Goal: Check status: Check status

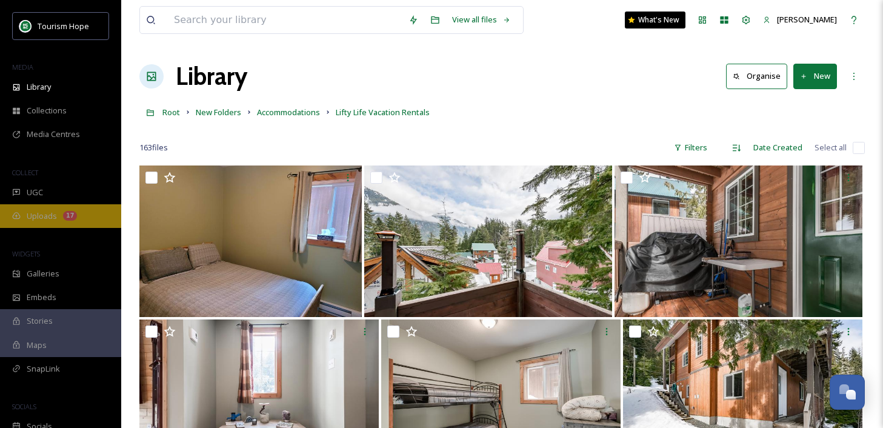
scroll to position [7141, 0]
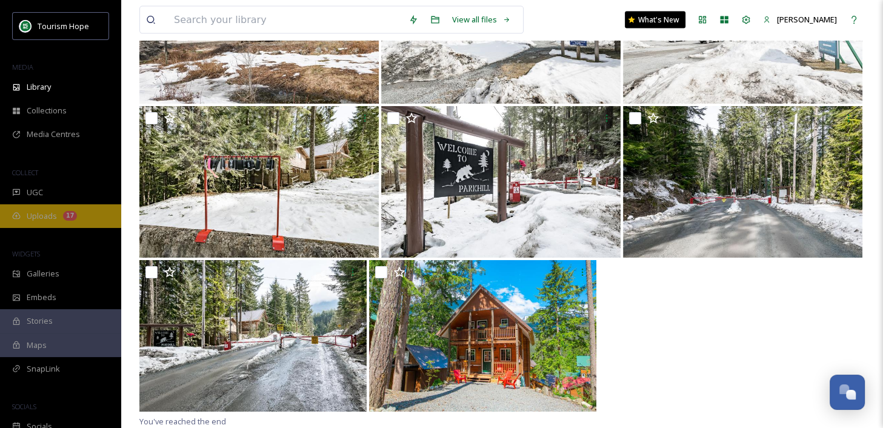
click at [48, 219] on span "Uploads" at bounding box center [42, 216] width 30 height 12
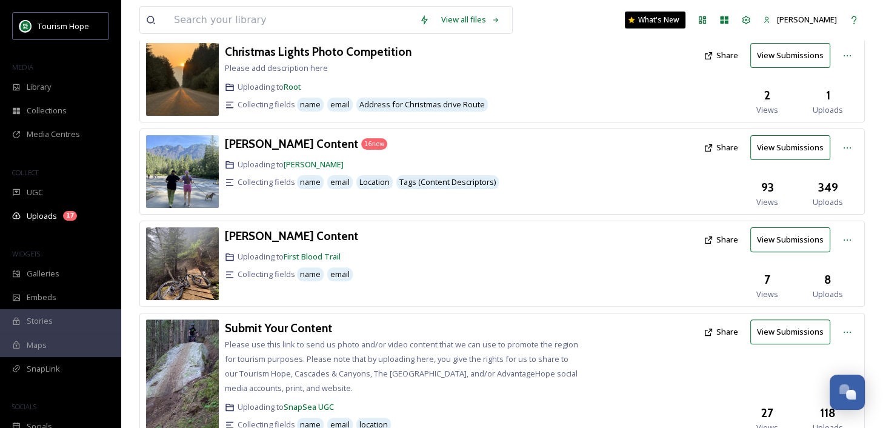
scroll to position [305, 0]
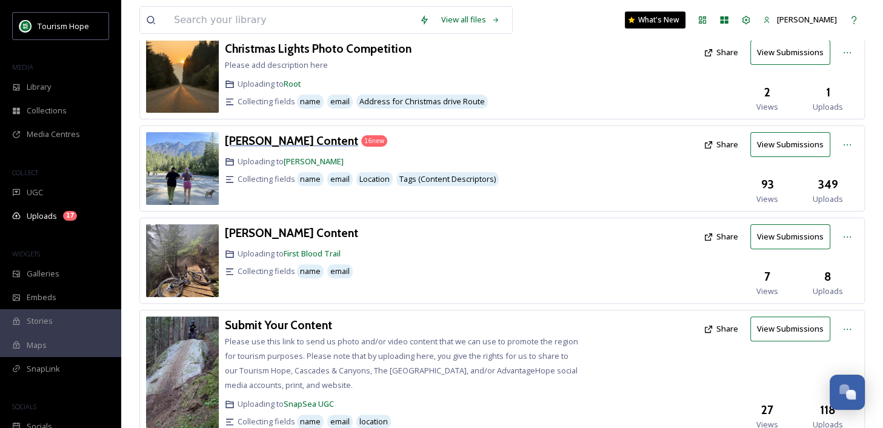
click at [319, 135] on h3 "[PERSON_NAME] Content" at bounding box center [291, 140] width 133 height 15
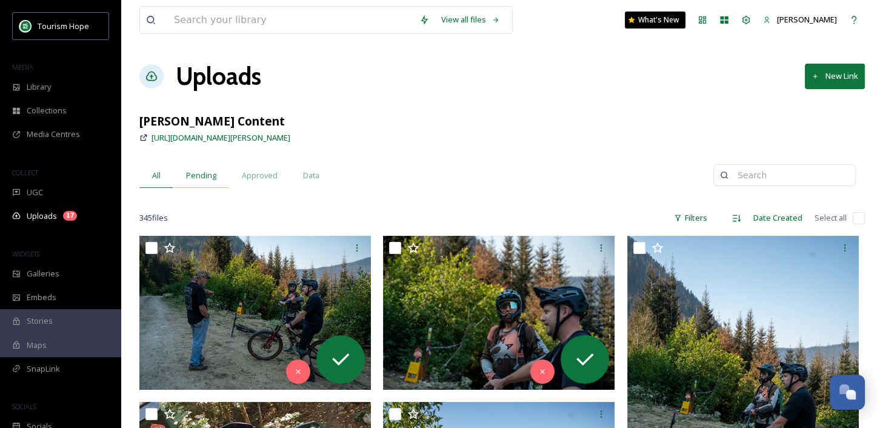
click at [207, 173] on span "Pending" at bounding box center [201, 176] width 30 height 12
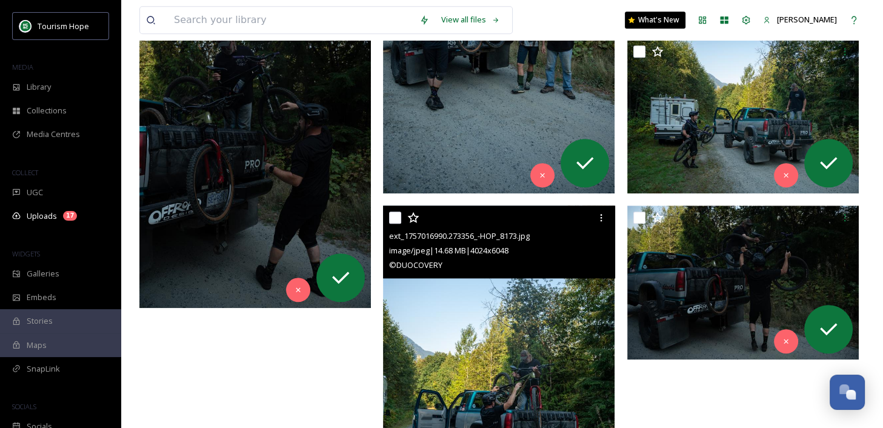
scroll to position [1228, 0]
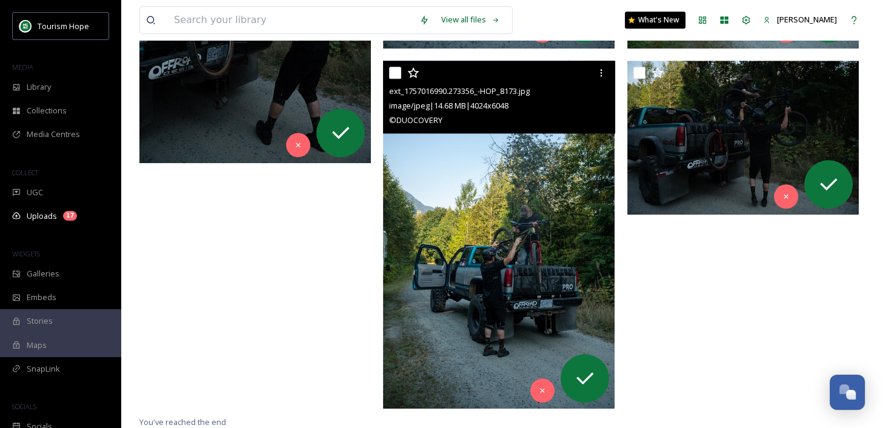
click at [412, 286] on img at bounding box center [499, 235] width 232 height 348
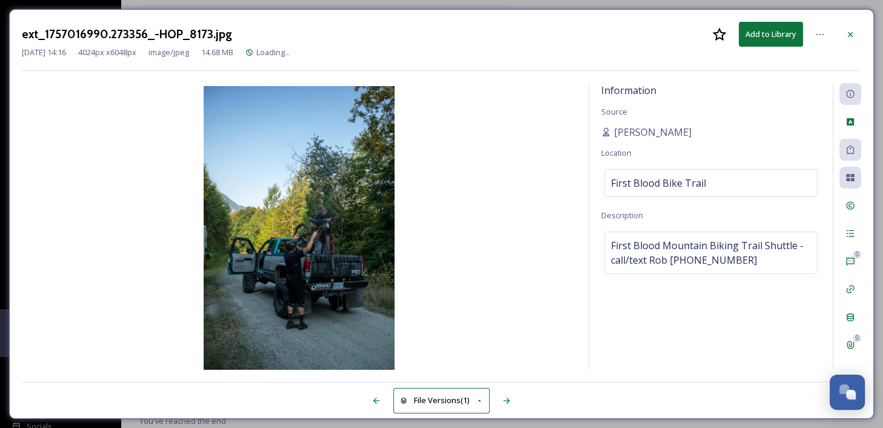
scroll to position [1034, 0]
click at [846, 149] on icon at bounding box center [850, 150] width 10 height 10
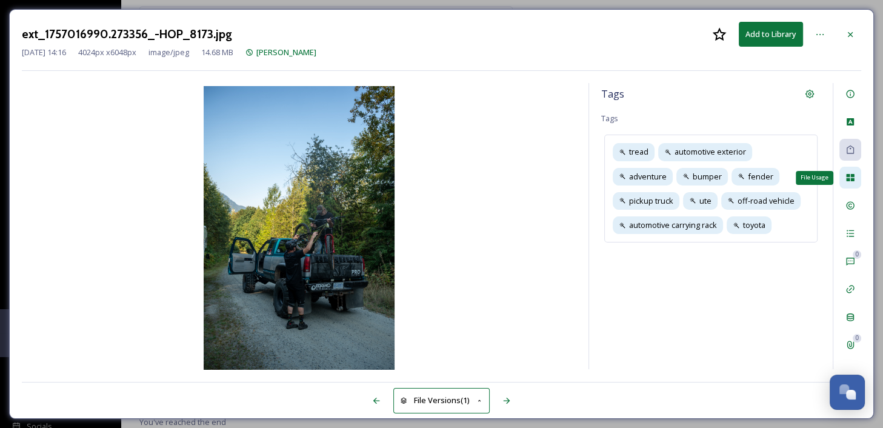
click at [849, 175] on icon at bounding box center [850, 177] width 8 height 7
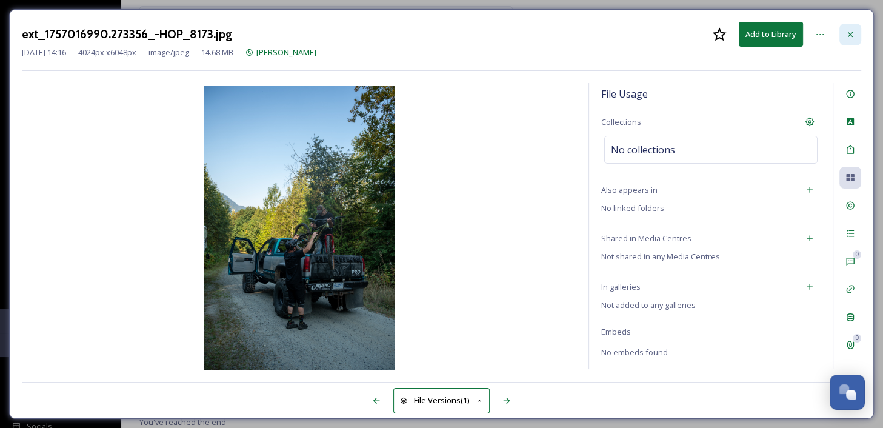
click at [856, 26] on div at bounding box center [850, 35] width 22 height 22
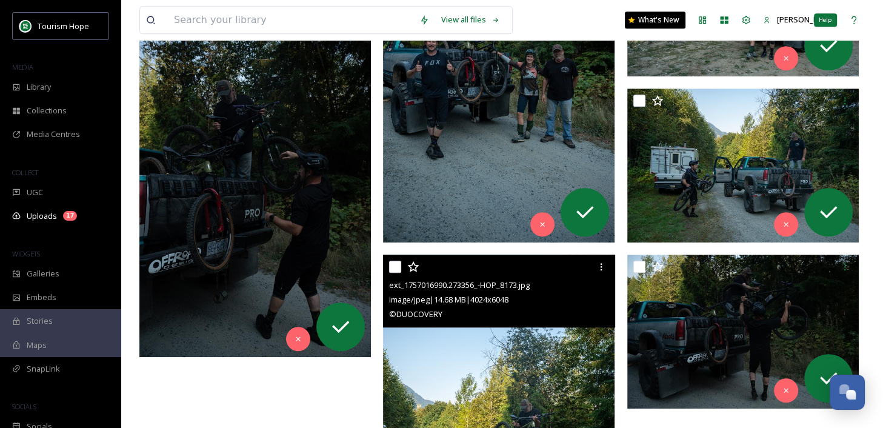
scroll to position [1228, 0]
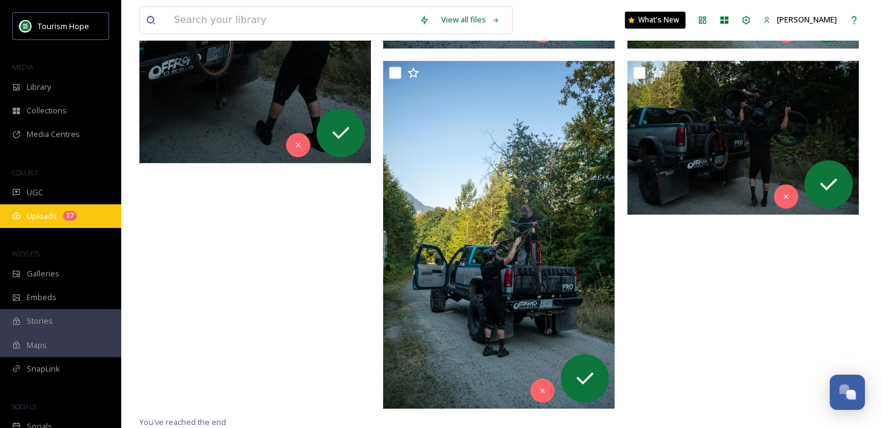
click at [45, 218] on span "Uploads" at bounding box center [42, 216] width 30 height 12
